Goal: Transaction & Acquisition: Purchase product/service

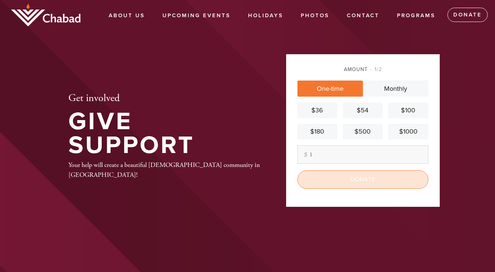
type input "1"
click at [364, 178] on input "Donate" at bounding box center [362, 179] width 131 height 18
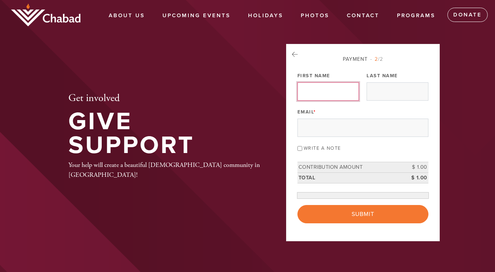
click at [315, 90] on input "First Name" at bounding box center [327, 91] width 61 height 18
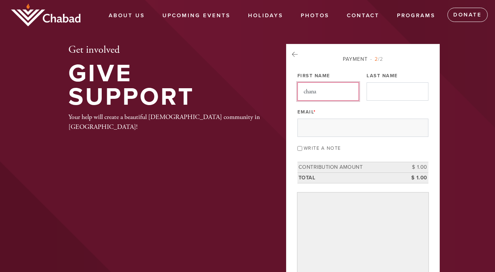
type input "chana"
click at [387, 97] on input "Last Name" at bounding box center [396, 91] width 61 height 18
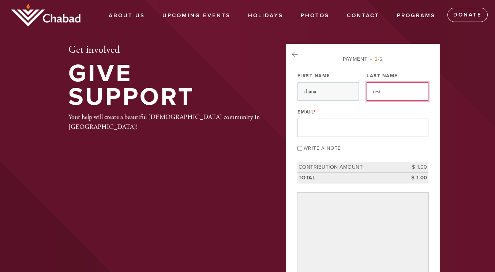
type input "test"
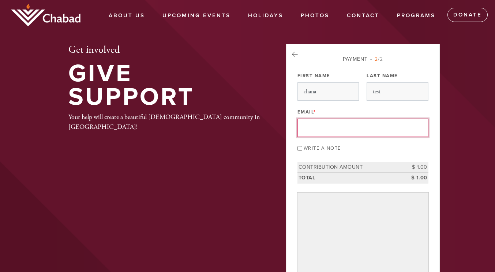
click at [389, 130] on input "Email *" at bounding box center [362, 127] width 131 height 18
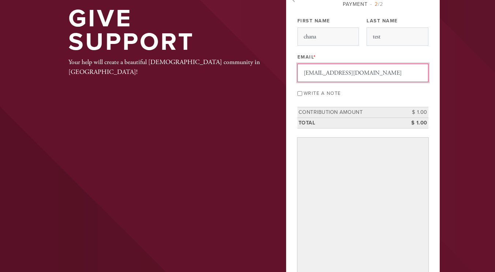
scroll to position [55, 0]
type input "[EMAIL_ADDRESS][DOMAIN_NAME]"
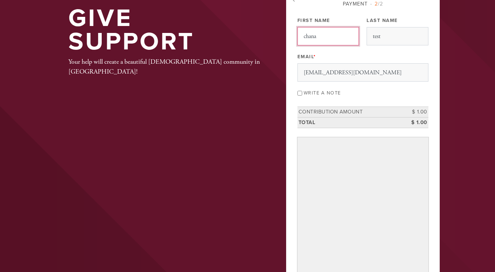
click at [307, 38] on input "chana" at bounding box center [327, 36] width 61 height 18
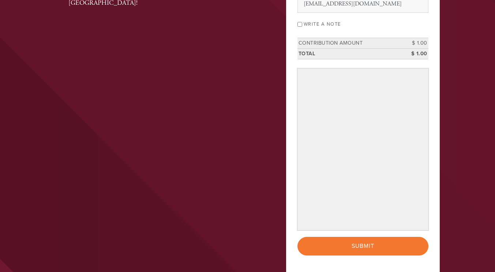
scroll to position [138, 0]
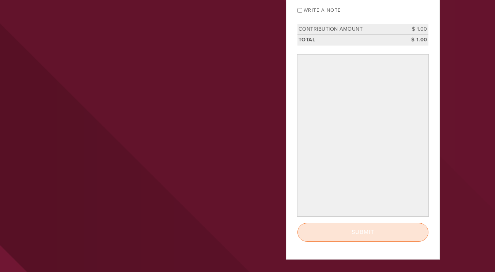
click at [393, 230] on input "Submit" at bounding box center [362, 232] width 131 height 18
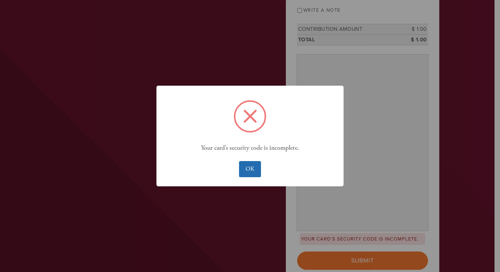
click at [249, 164] on button "OK" at bounding box center [250, 169] width 22 height 16
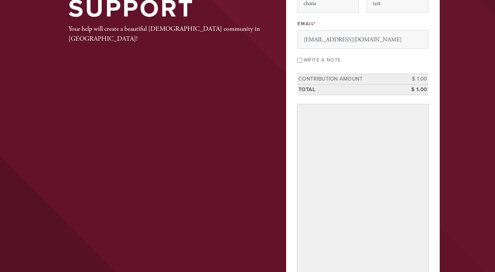
scroll to position [257, 0]
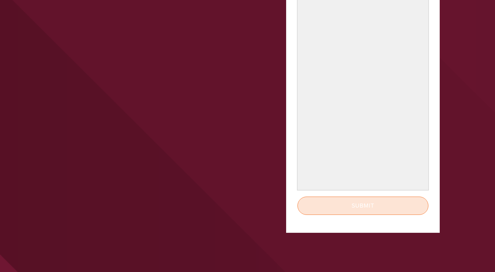
click at [368, 206] on input "Submit" at bounding box center [362, 205] width 131 height 18
